Goal: Browse casually

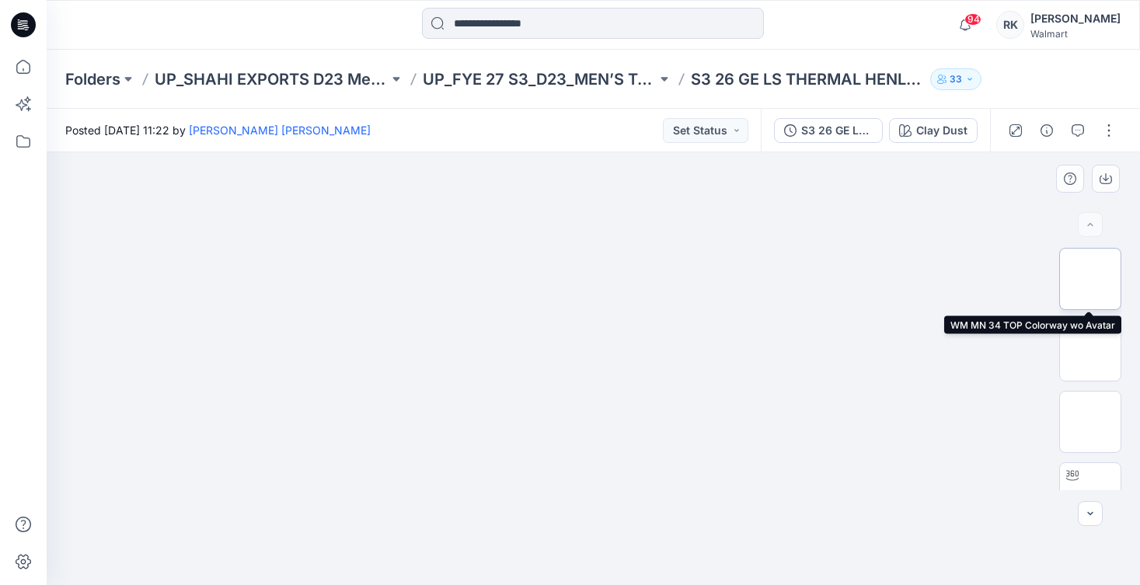
click at [1090, 279] on img at bounding box center [1090, 279] width 0 height 0
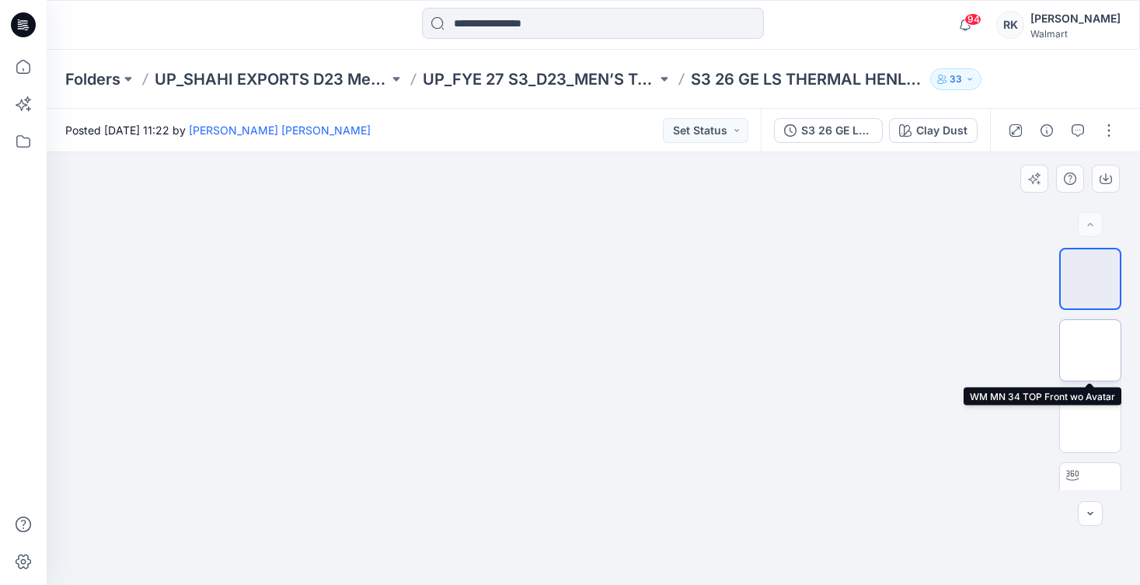
click at [1090, 350] on img at bounding box center [1090, 350] width 0 height 0
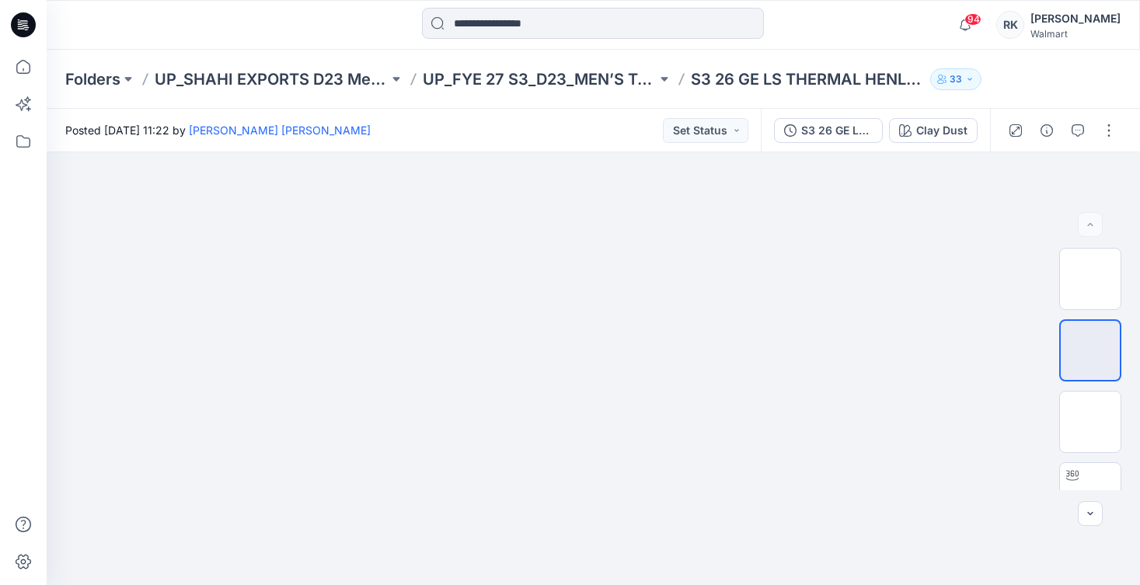
click at [971, 75] on icon "button" at bounding box center [969, 79] width 9 height 9
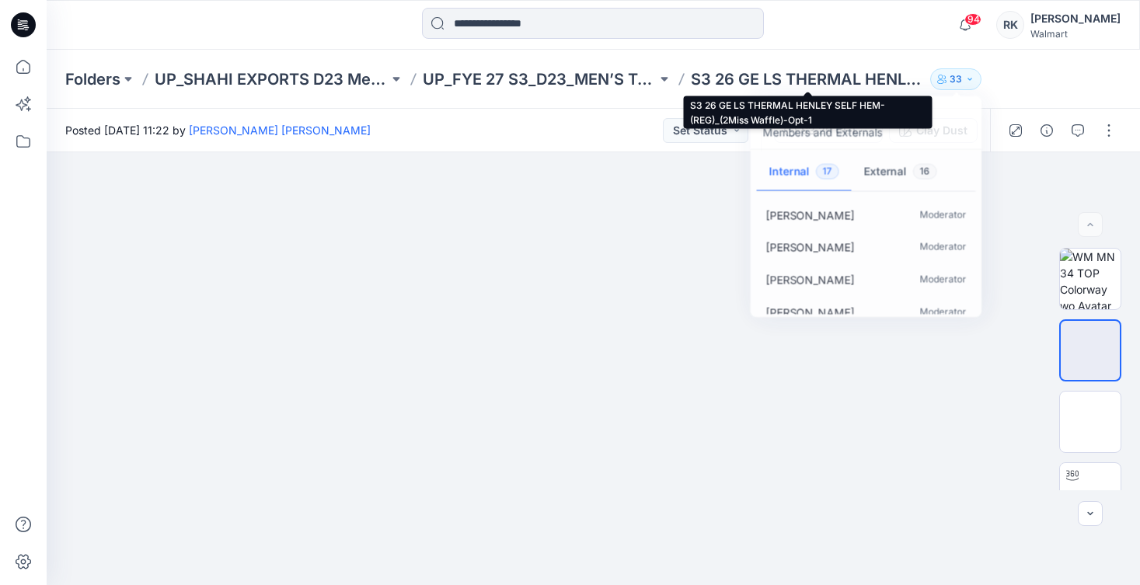
click at [881, 82] on p "S3 26 GE LS THERMAL HENLEY SELF HEM-(REG)_(2Miss Waffle)-Opt-1" at bounding box center [808, 79] width 234 height 22
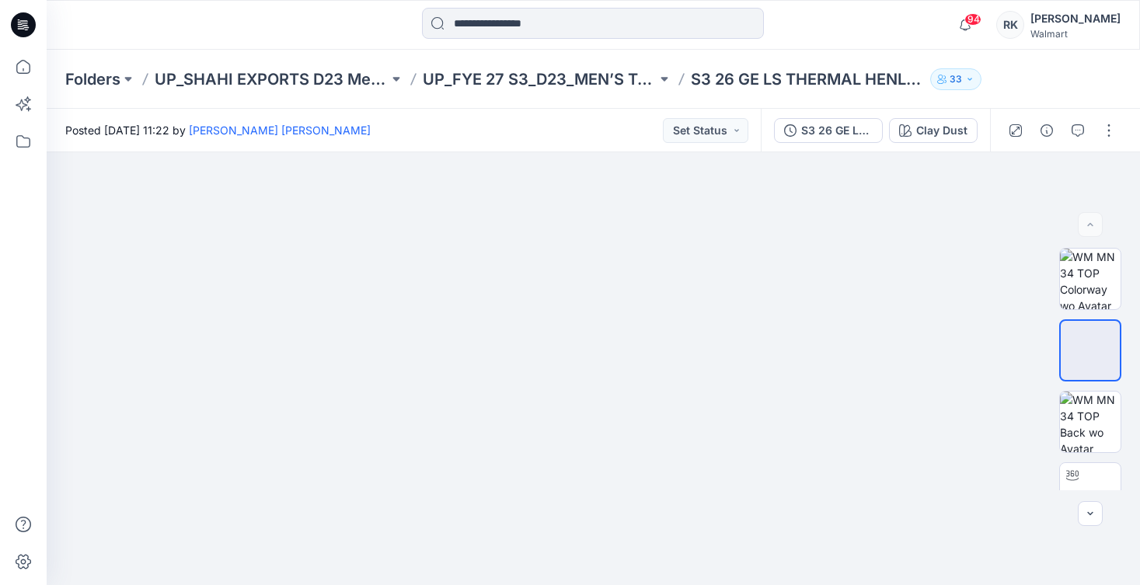
click at [881, 82] on p "S3 26 GE LS THERMAL HENLEY SELF HEM-(REG)_(2Miss Waffle)-Opt-1" at bounding box center [808, 79] width 234 height 22
click at [962, 78] on button "33" at bounding box center [955, 79] width 51 height 22
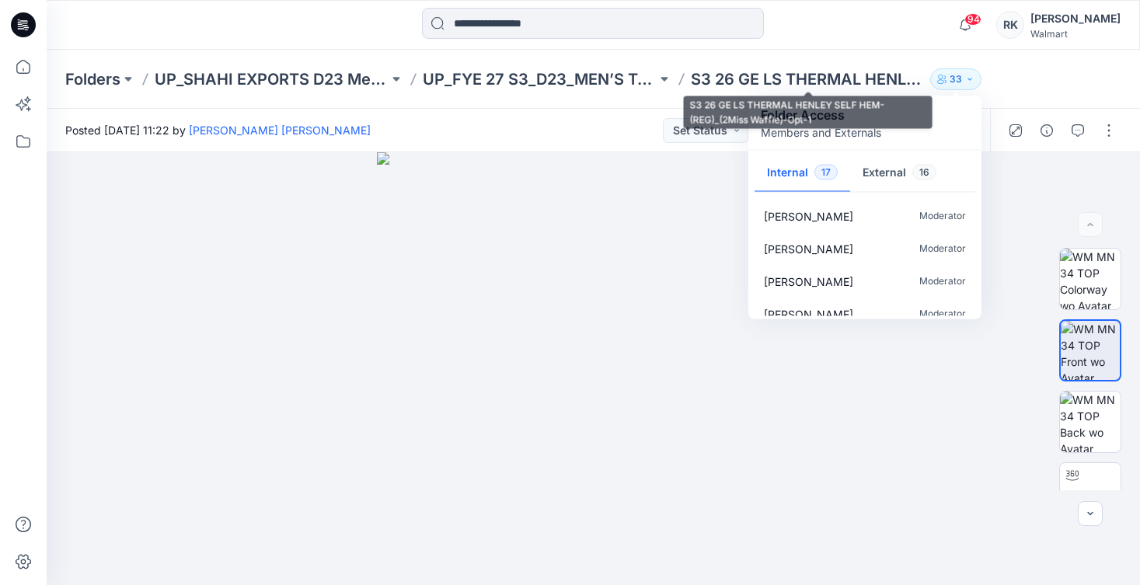
click at [889, 79] on p "S3 26 GE LS THERMAL HENLEY SELF HEM-(REG)_(2Miss Waffle)-Opt-1" at bounding box center [808, 79] width 234 height 22
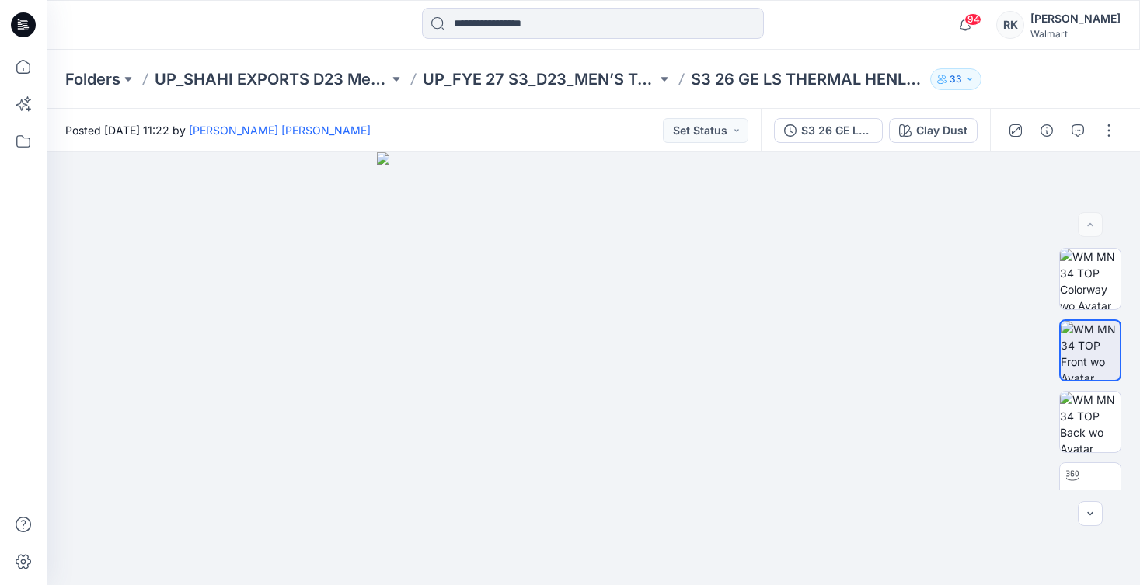
click at [889, 79] on p "S3 26 GE LS THERMAL HENLEY SELF HEM-(REG)_(2Miss Waffle)-Opt-1" at bounding box center [808, 79] width 234 height 22
click at [955, 78] on p "33" at bounding box center [956, 79] width 12 height 17
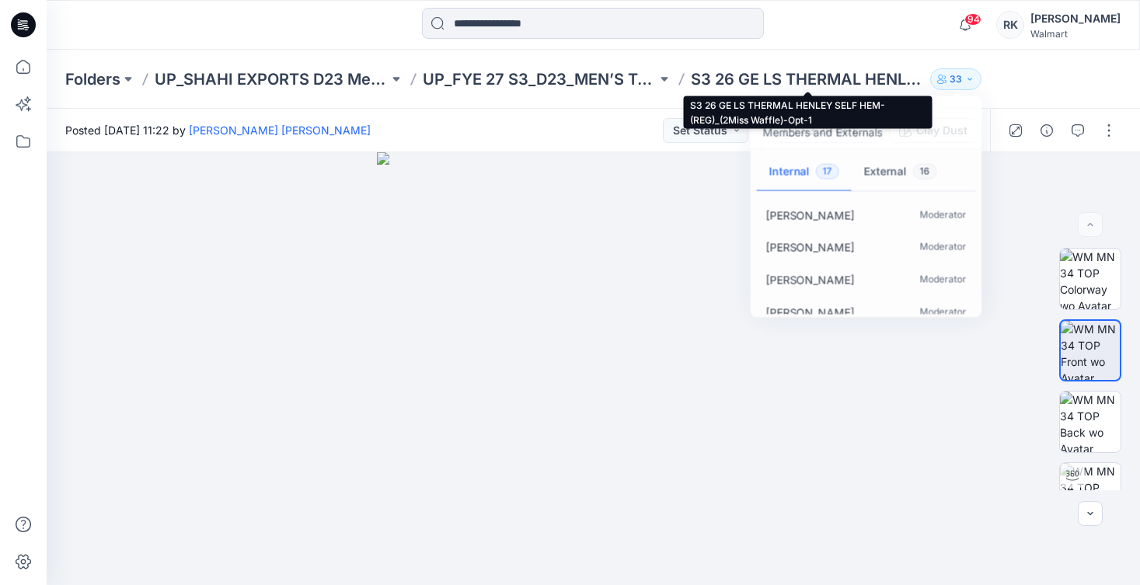
click at [896, 78] on p "S3 26 GE LS THERMAL HENLEY SELF HEM-(REG)_(2Miss Waffle)-Opt-1" at bounding box center [808, 79] width 234 height 22
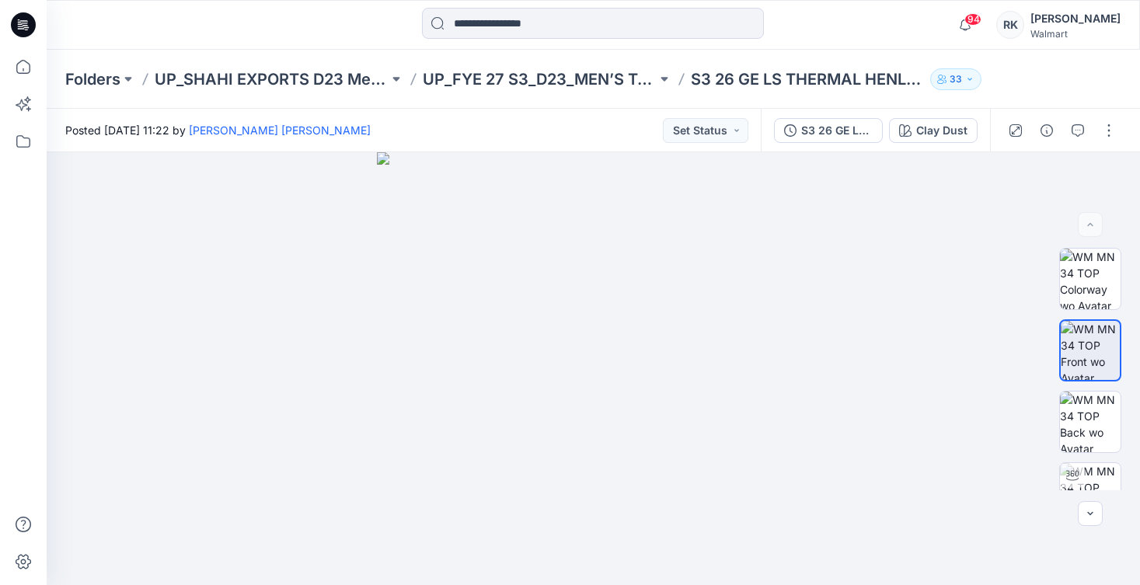
click at [896, 78] on p "S3 26 GE LS THERMAL HENLEY SELF HEM-(REG)_(2Miss Waffle)-Opt-1" at bounding box center [808, 79] width 234 height 22
click at [966, 75] on icon "button" at bounding box center [969, 79] width 9 height 9
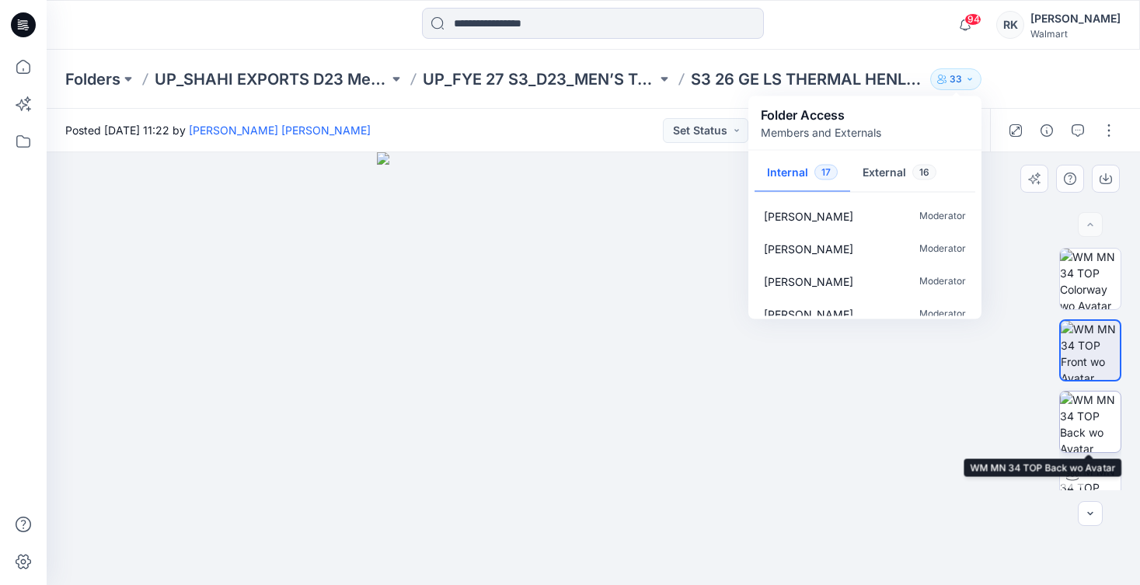
click at [1083, 405] on img at bounding box center [1090, 422] width 61 height 61
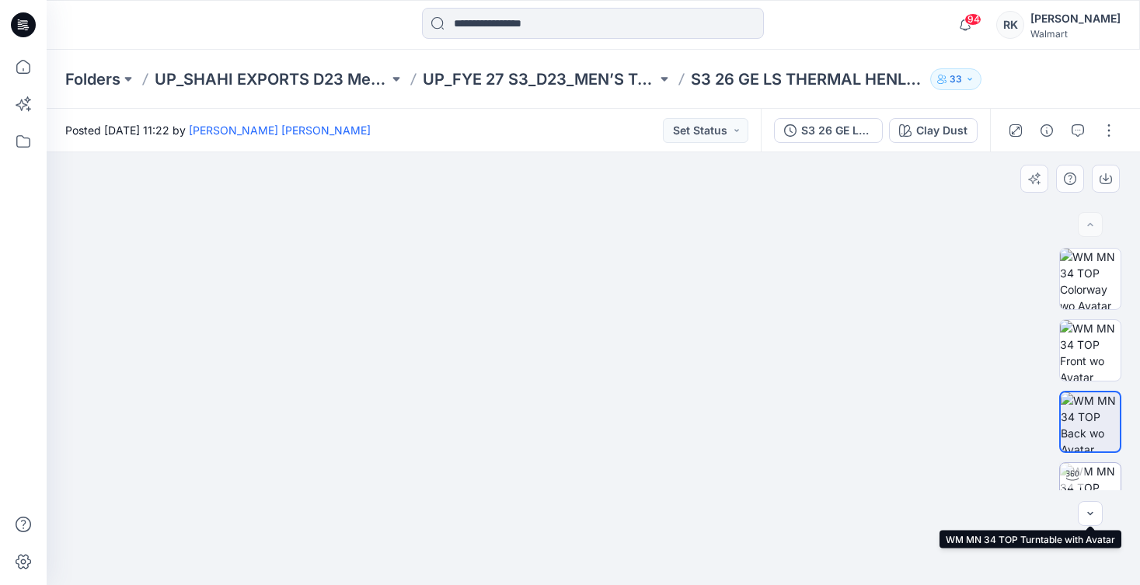
click at [1104, 476] on img at bounding box center [1090, 493] width 61 height 61
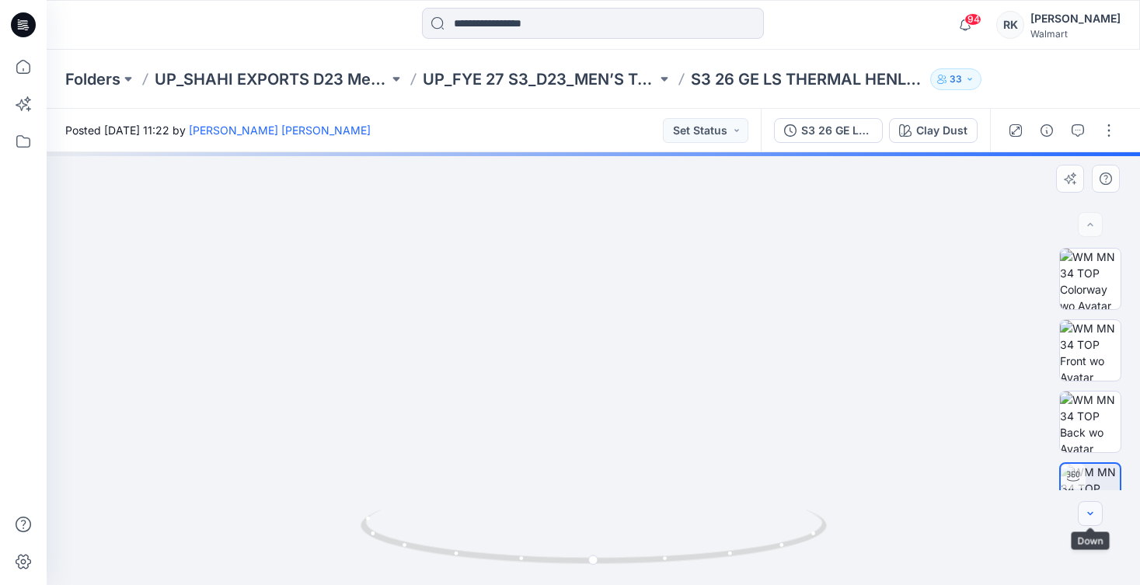
click at [1095, 521] on button "button" at bounding box center [1090, 513] width 25 height 25
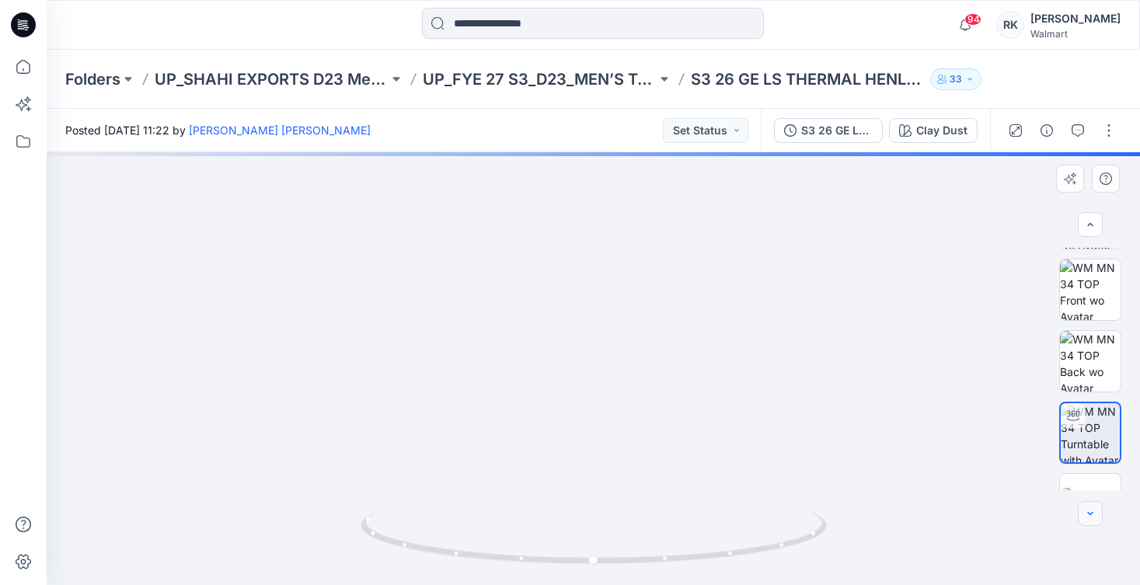
click at [1092, 516] on icon "button" at bounding box center [1090, 513] width 12 height 12
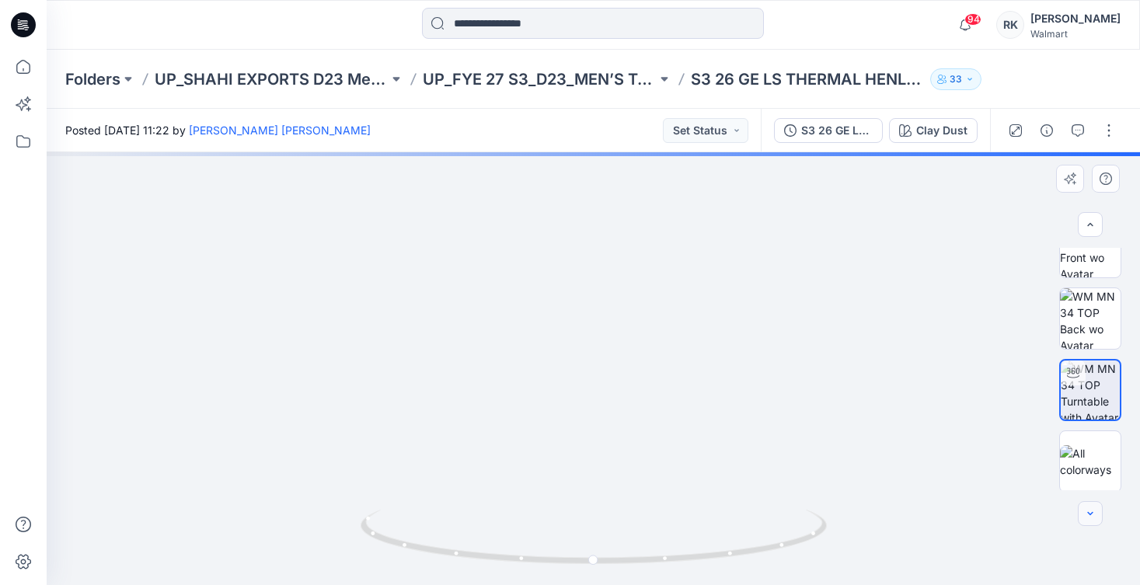
scroll to position [106, 0]
click at [1092, 516] on div at bounding box center [1090, 513] width 25 height 25
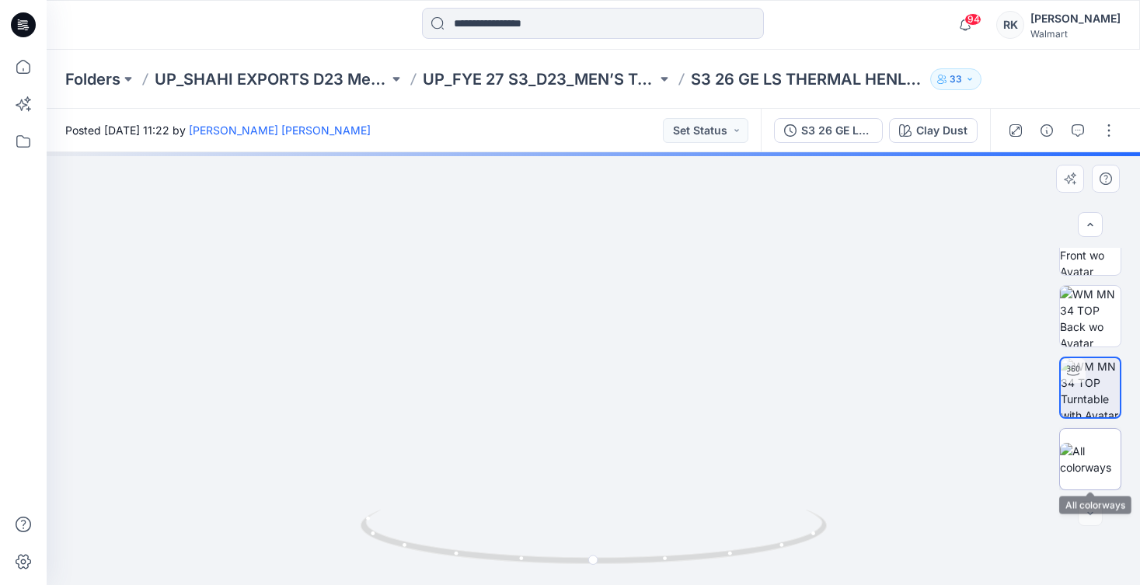
click at [1092, 456] on img at bounding box center [1090, 459] width 61 height 33
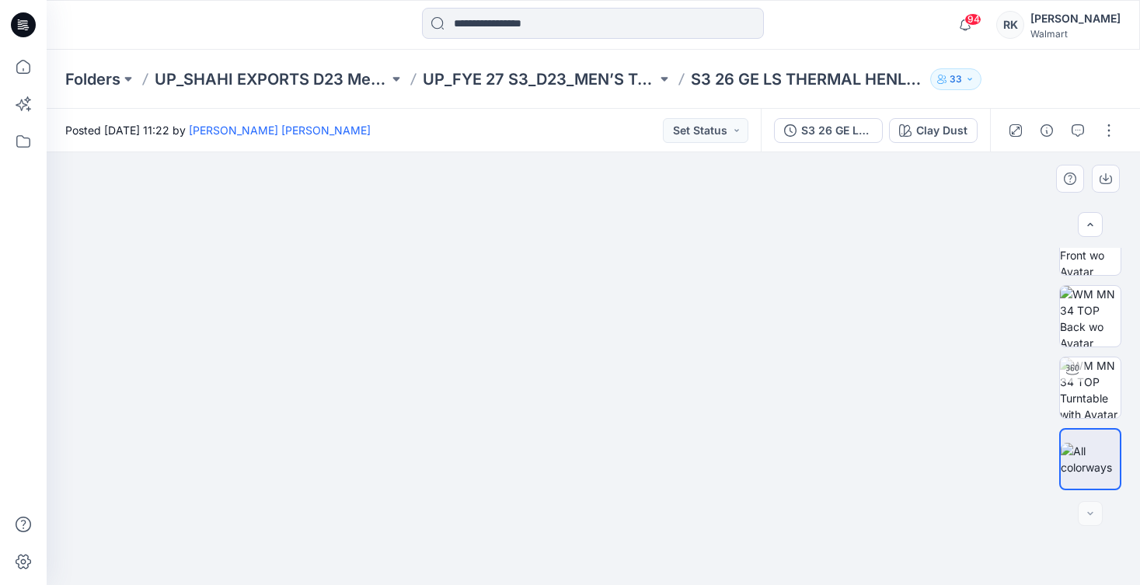
click at [770, 152] on img at bounding box center [592, 152] width 721 height 0
